Goal: Transaction & Acquisition: Purchase product/service

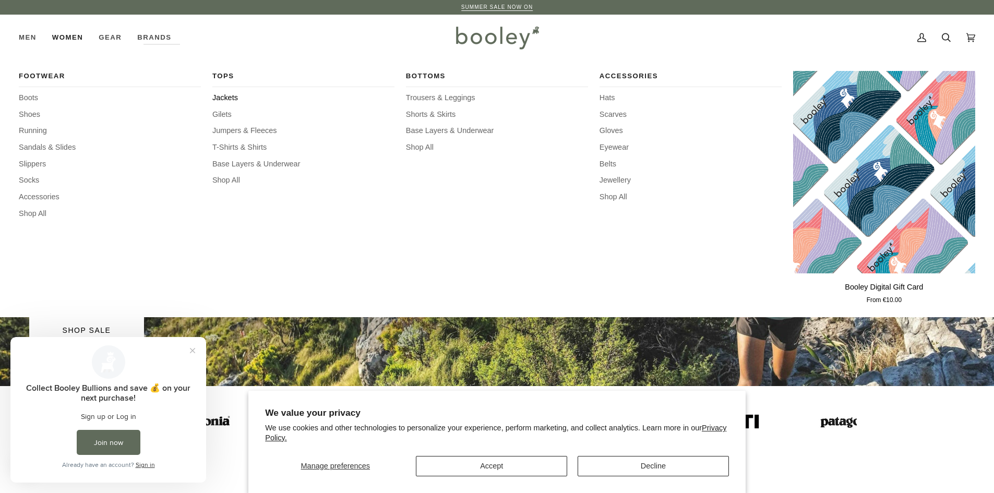
click at [218, 98] on span "Jackets" at bounding box center [303, 97] width 182 height 11
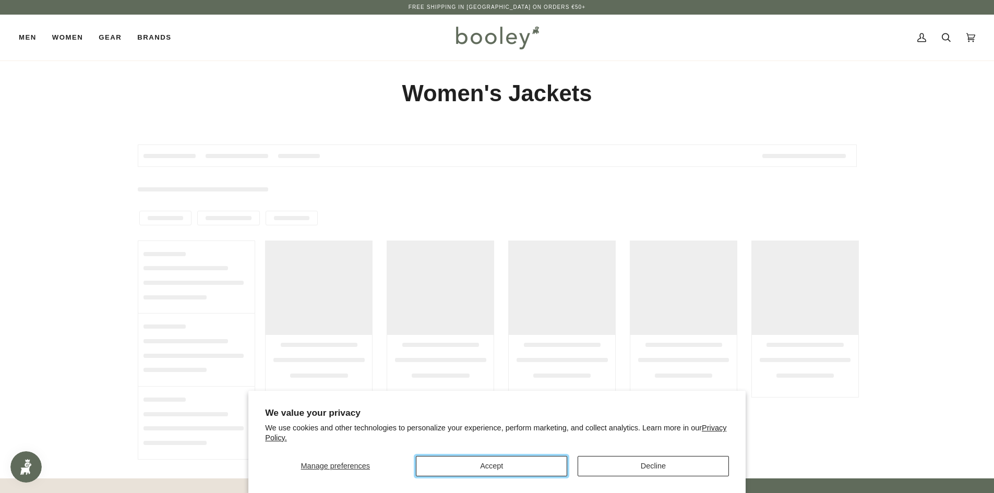
click at [547, 465] on button "Accept" at bounding box center [491, 466] width 151 height 20
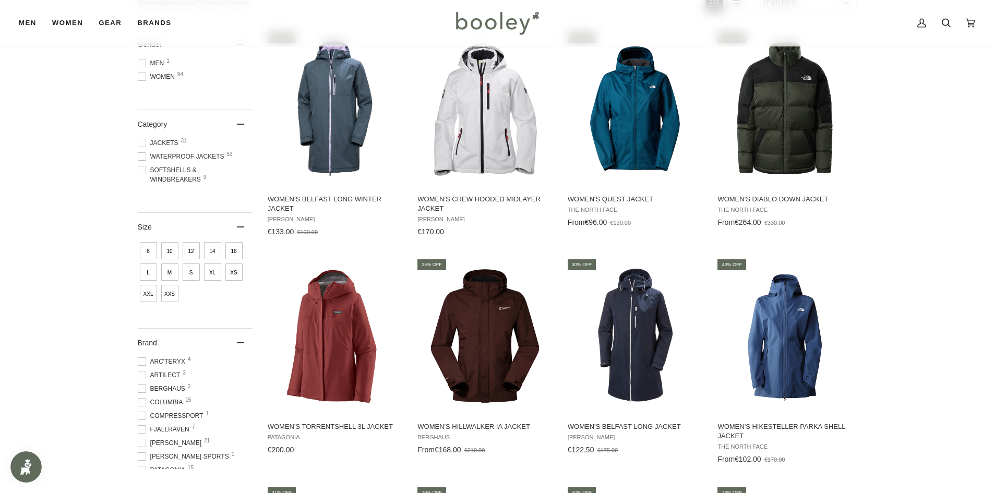
scroll to position [52, 0]
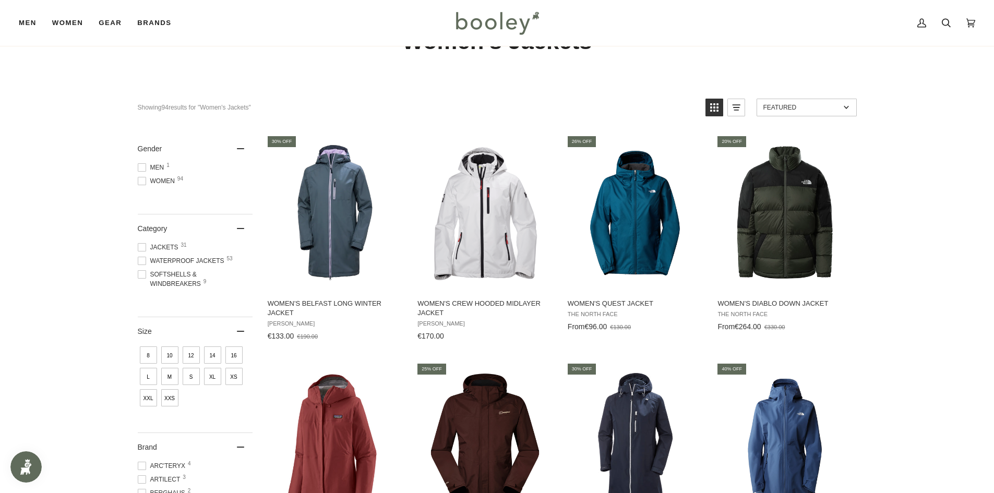
click at [142, 180] on span at bounding box center [142, 181] width 8 height 8
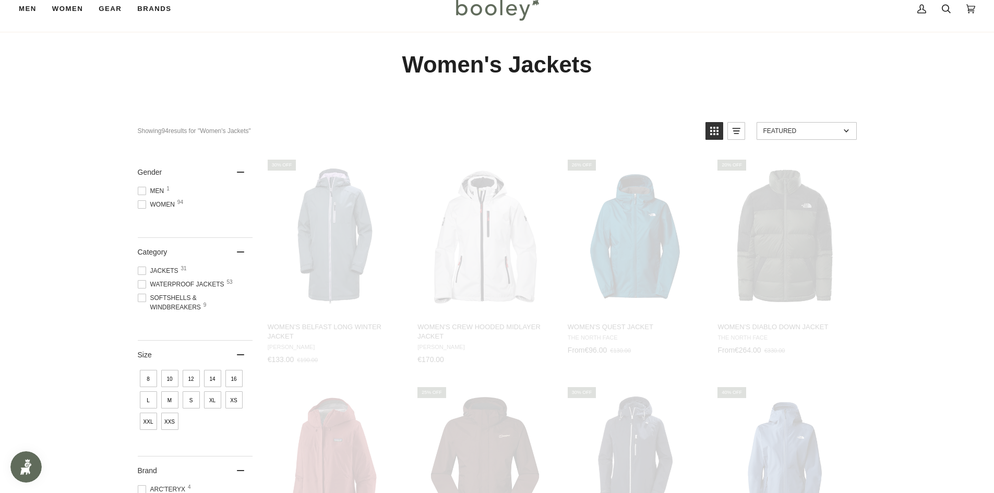
scroll to position [7, 0]
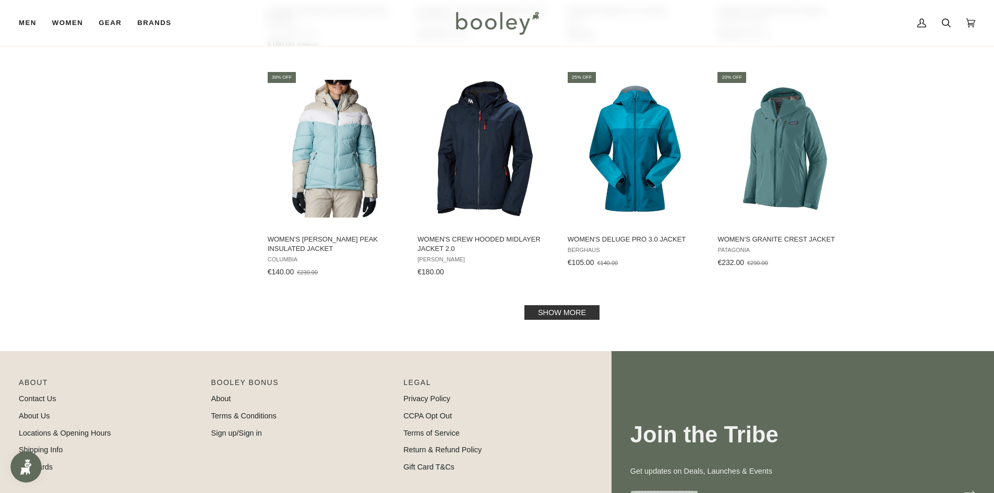
scroll to position [1043, 0]
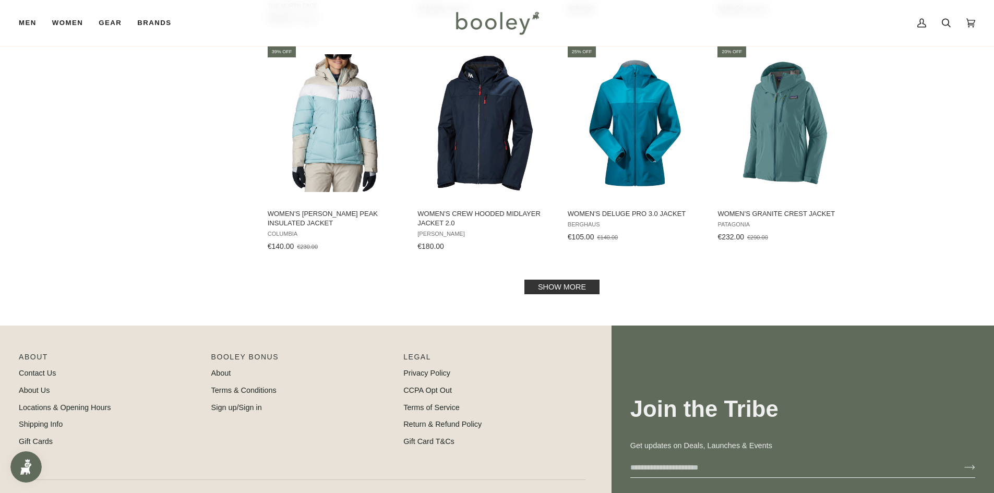
click at [567, 285] on link "Show more" at bounding box center [561, 287] width 75 height 15
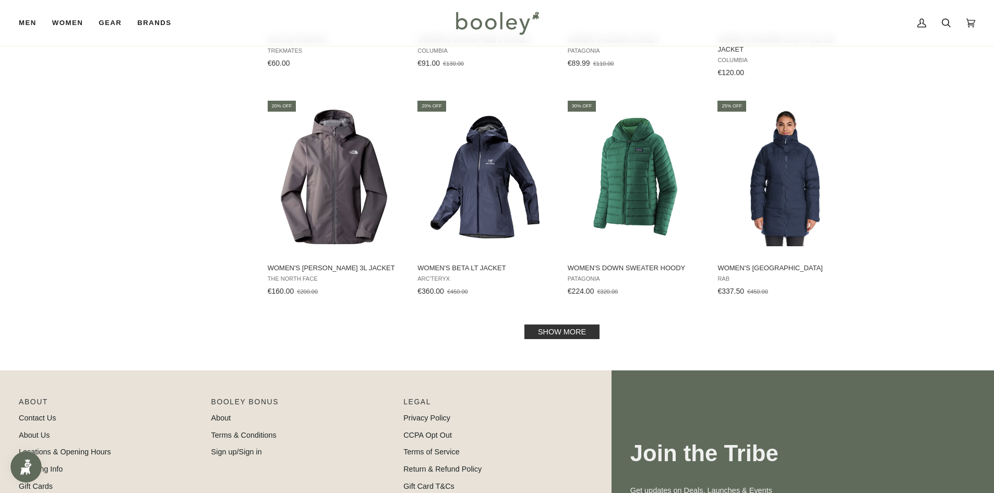
scroll to position [2139, 0]
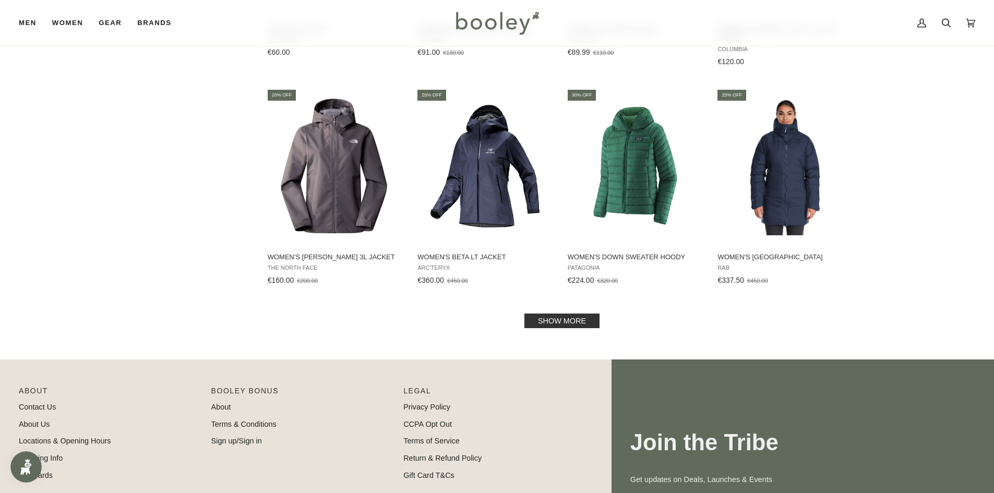
click at [551, 317] on link "Show more" at bounding box center [561, 321] width 75 height 15
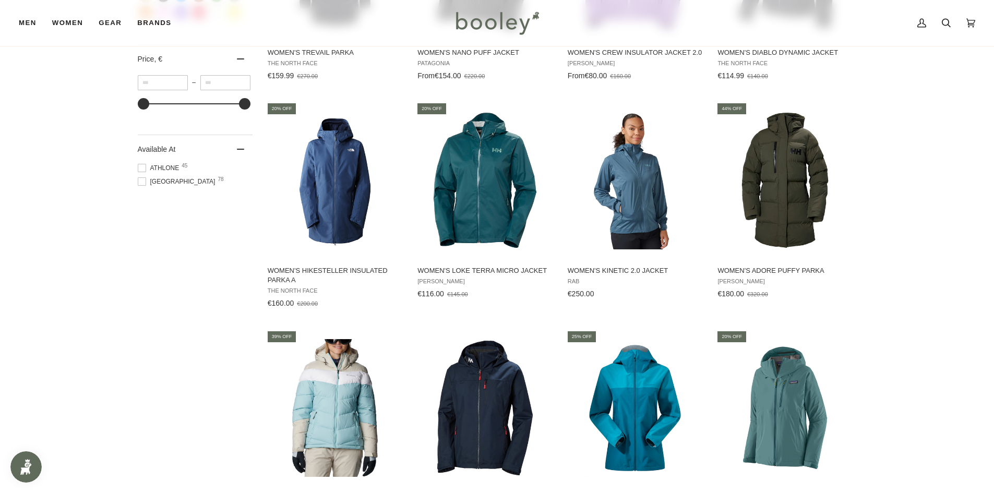
scroll to position [574, 0]
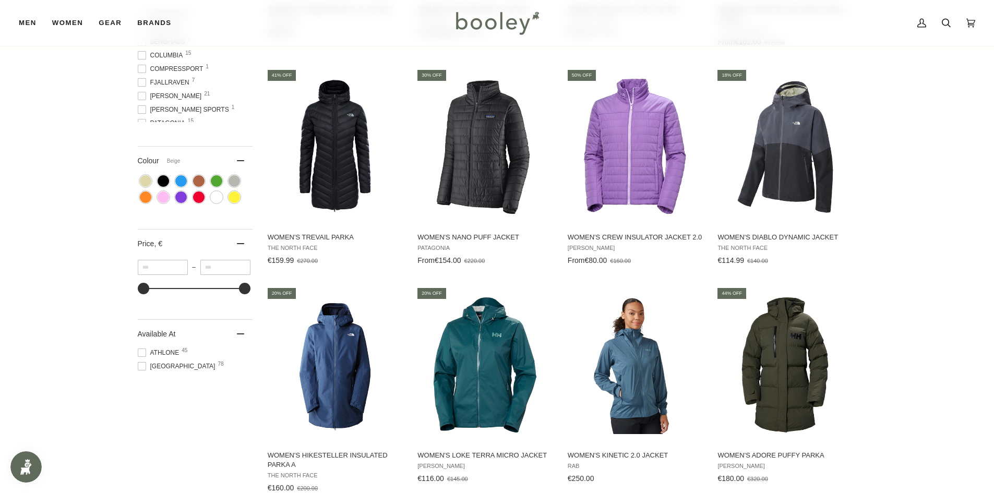
click at [145, 179] on span "Colour: Beige" at bounding box center [145, 180] width 11 height 11
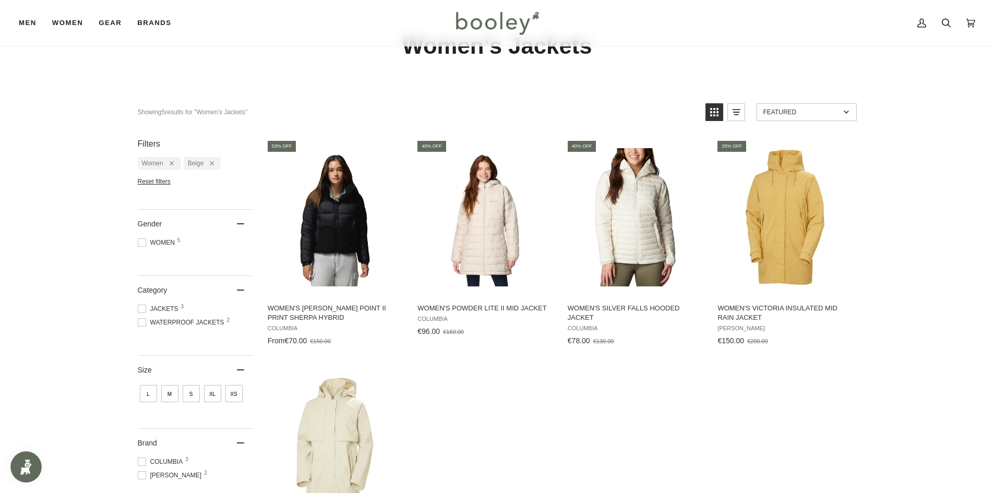
scroll to position [31, 0]
